Goal: Navigation & Orientation: Find specific page/section

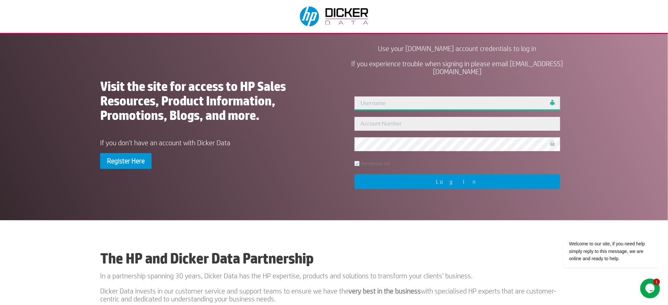
type input "[PERSON_NAME]"
click at [458, 185] on input "Log In" at bounding box center [458, 181] width 206 height 15
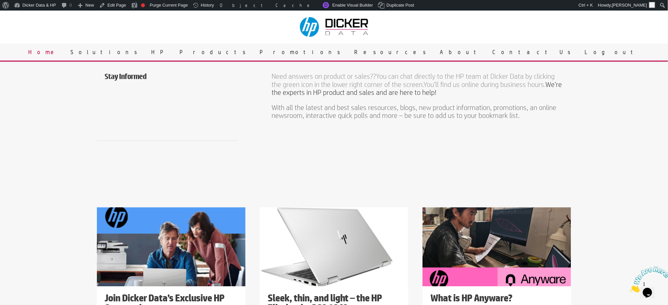
scroll to position [396, 0]
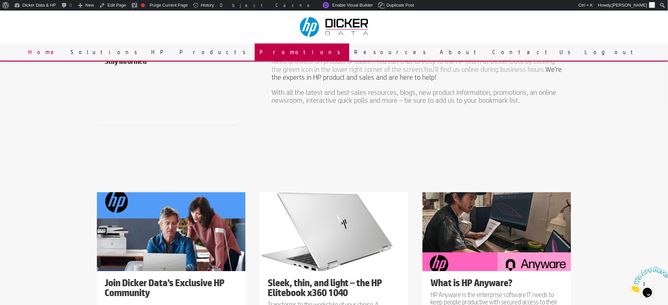
click at [313, 53] on link "Promotions" at bounding box center [302, 52] width 95 height 17
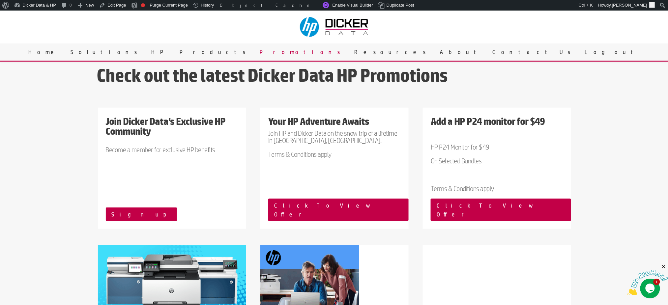
scroll to position [44, 0]
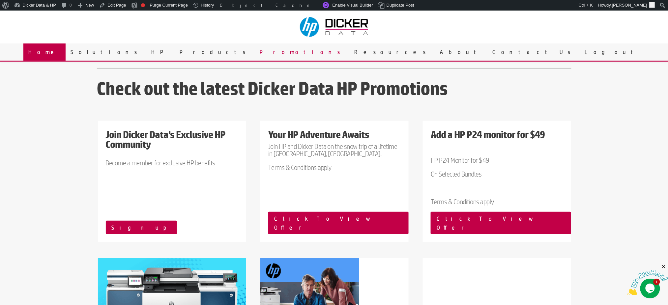
click at [66, 48] on link "Home" at bounding box center [44, 52] width 42 height 17
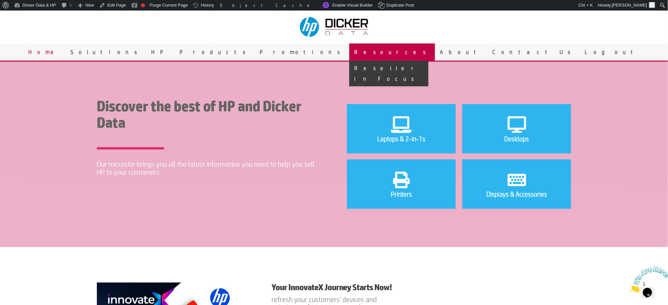
click at [352, 54] on link "Resources" at bounding box center [392, 52] width 86 height 17
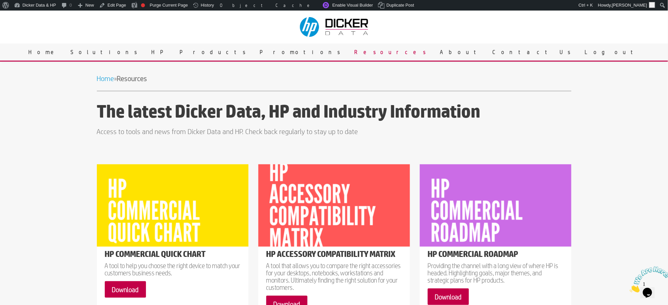
scroll to position [44, 0]
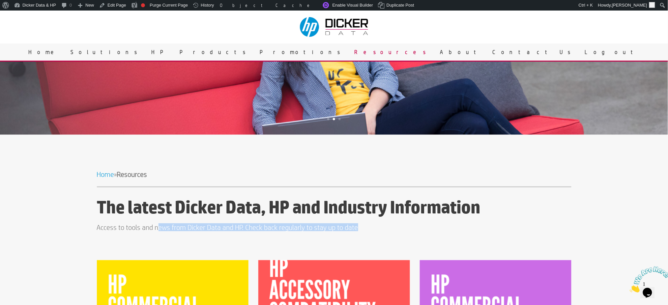
drag, startPoint x: 170, startPoint y: 227, endPoint x: 399, endPoint y: 232, distance: 229.1
click at [399, 232] on div "Home » Resources The latest Dicker Data, HP and Industry Information Access to …" at bounding box center [334, 203] width 475 height 66
click at [66, 50] on link "Home" at bounding box center [44, 52] width 42 height 17
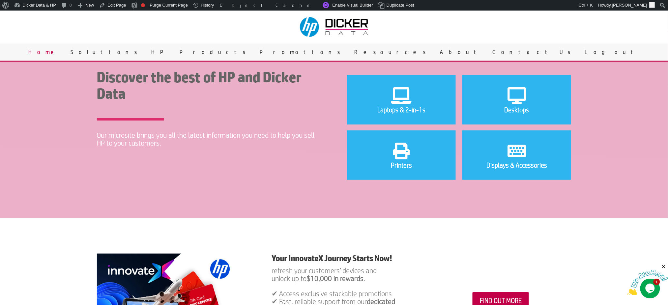
scroll to position [44, 0]
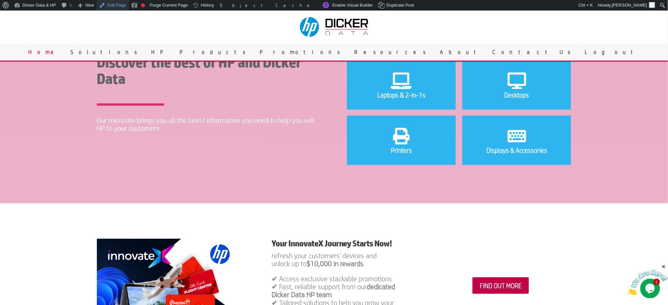
click at [107, 7] on link "Edit Page" at bounding box center [113, 5] width 32 height 11
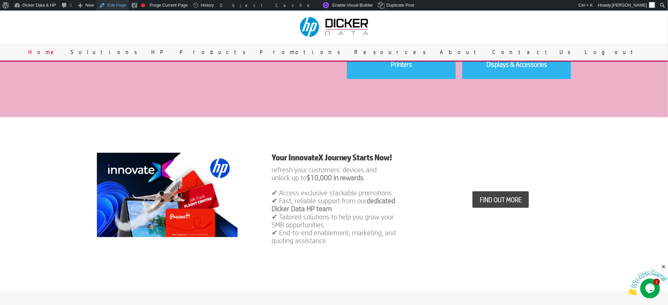
scroll to position [132, 0]
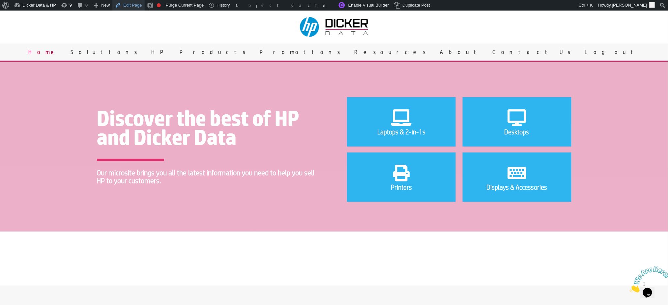
click at [126, 9] on link "Edit Page" at bounding box center [128, 5] width 32 height 11
